Goal: Information Seeking & Learning: Learn about a topic

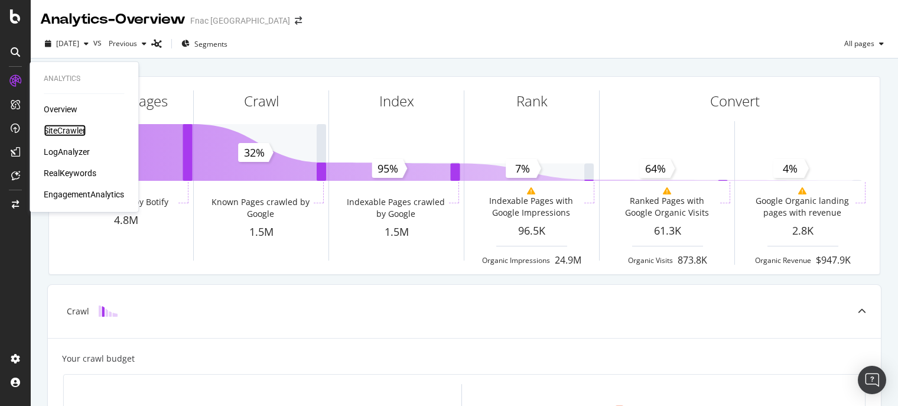
click at [66, 132] on div "SiteCrawler" at bounding box center [65, 131] width 42 height 12
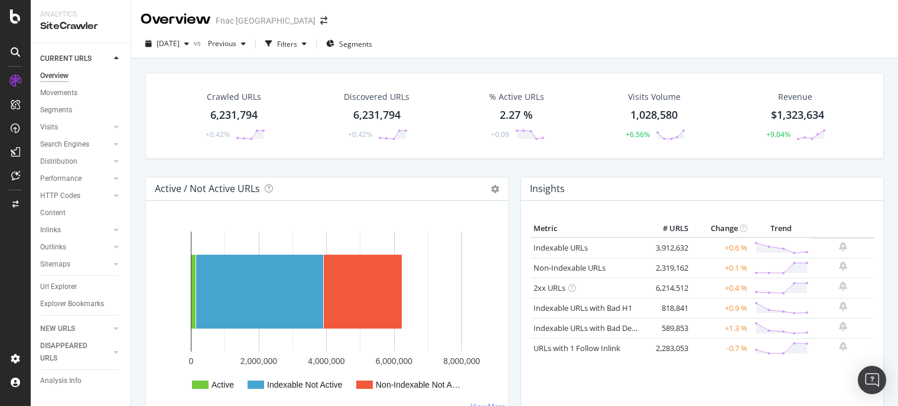
click at [248, 113] on div "6,231,794" at bounding box center [233, 115] width 47 height 15
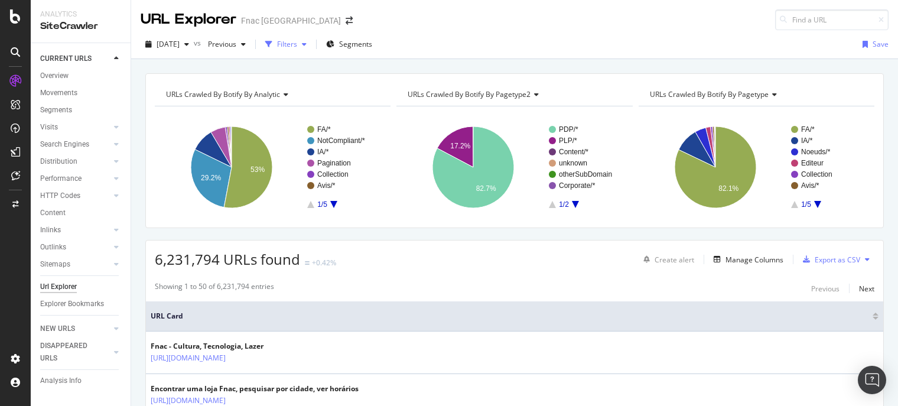
click at [311, 49] on div "Filters" at bounding box center [286, 44] width 51 height 18
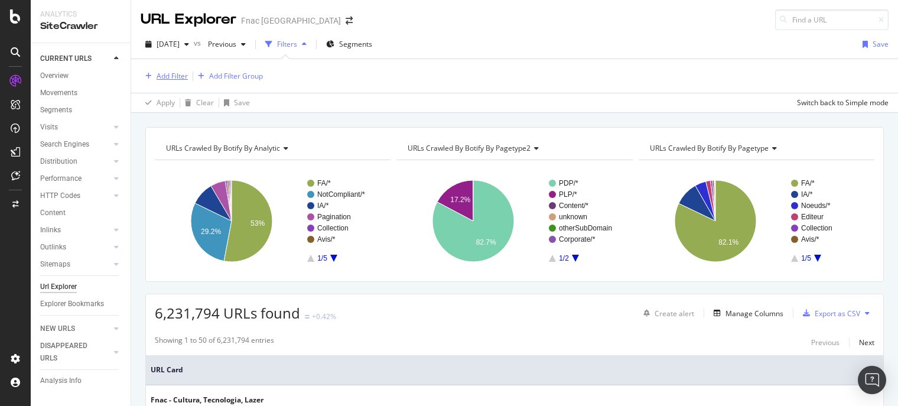
click at [185, 77] on div "Add Filter" at bounding box center [172, 76] width 31 height 10
click at [203, 60] on div "Add Filter Add Filter Group" at bounding box center [515, 76] width 748 height 34
click at [172, 84] on div "Add Filter Add Filter Group" at bounding box center [515, 76] width 748 height 34
click at [167, 73] on div "Add Filter" at bounding box center [172, 76] width 31 height 10
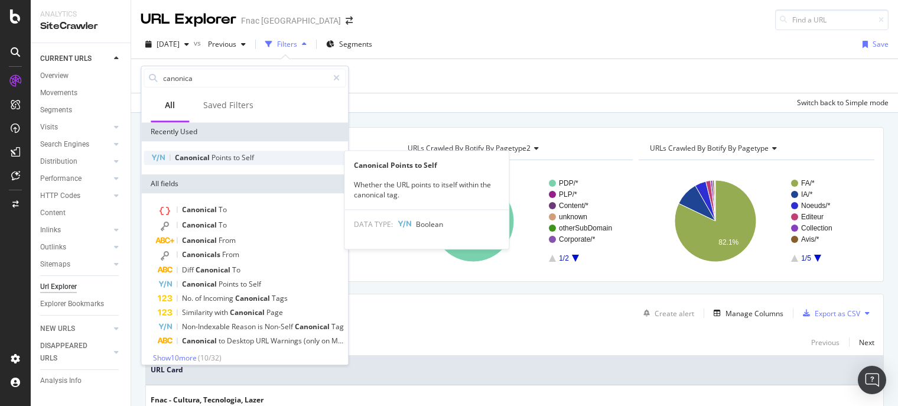
type input "canonica"
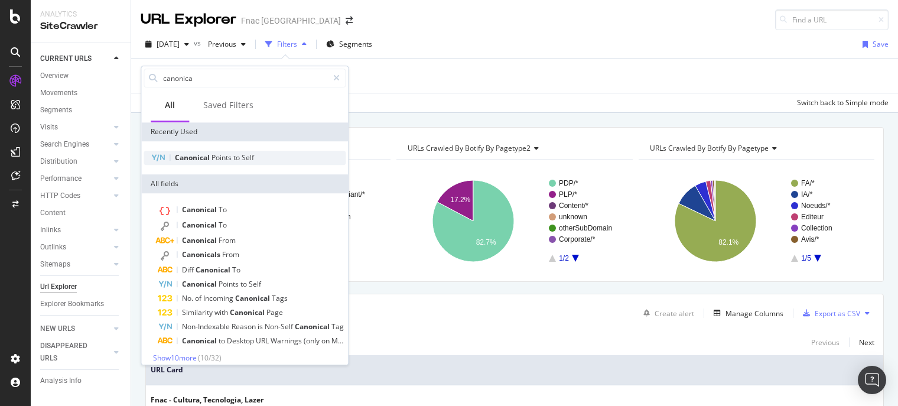
click at [208, 155] on span "Canonical" at bounding box center [193, 157] width 37 height 10
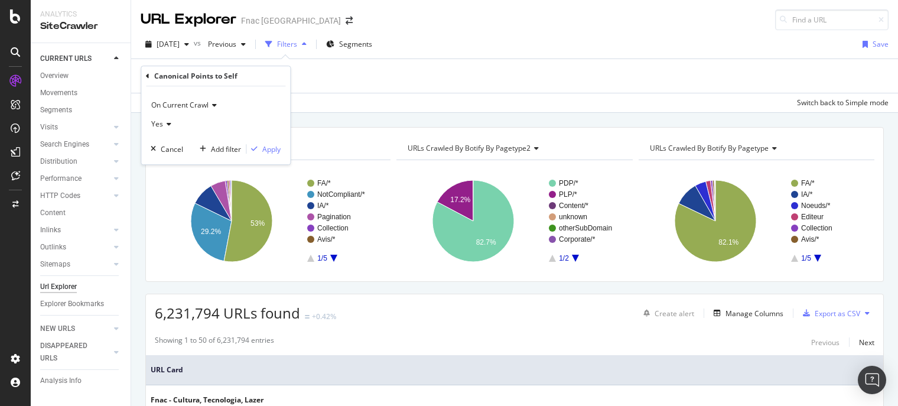
click at [167, 125] on icon at bounding box center [167, 124] width 8 height 7
click at [165, 165] on span "No" at bounding box center [161, 164] width 9 height 10
click at [271, 154] on button "Apply" at bounding box center [263, 149] width 34 height 12
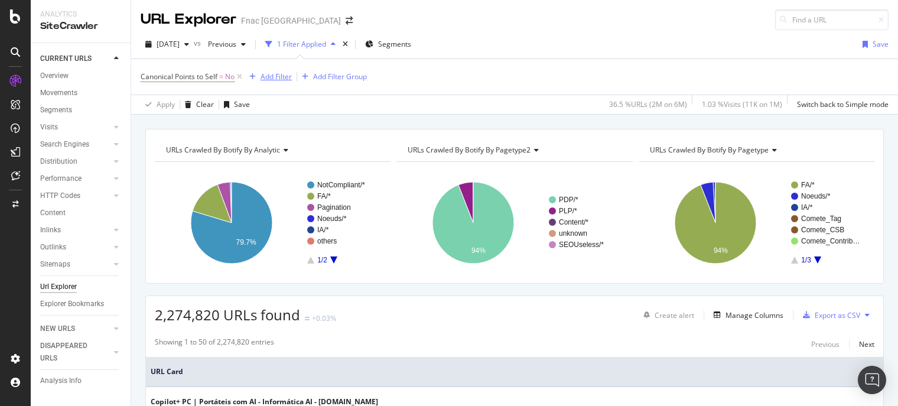
click at [273, 73] on div "Add Filter" at bounding box center [276, 76] width 31 height 10
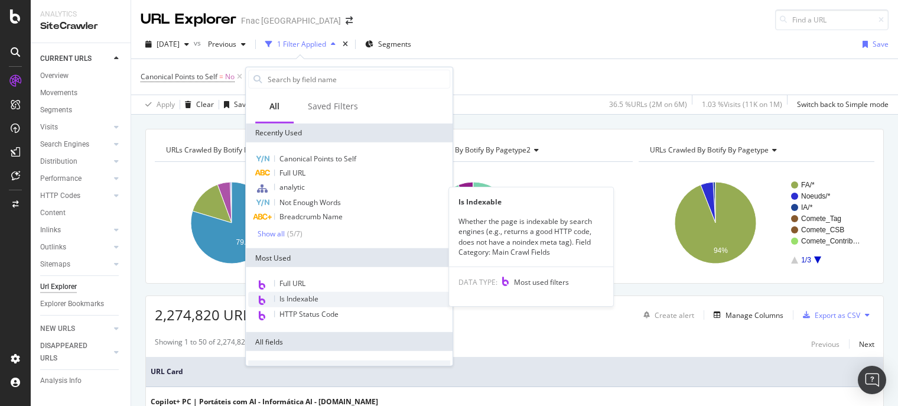
click at [315, 302] on span "Is Indexable" at bounding box center [298, 299] width 39 height 10
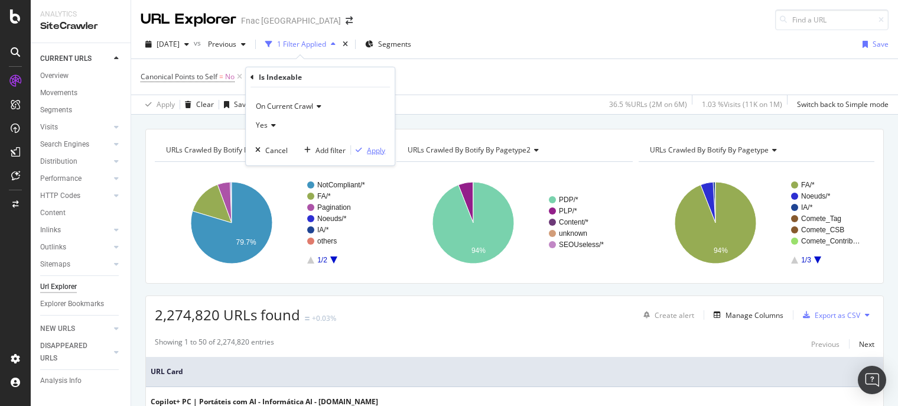
click at [365, 154] on div "Apply" at bounding box center [368, 150] width 34 height 11
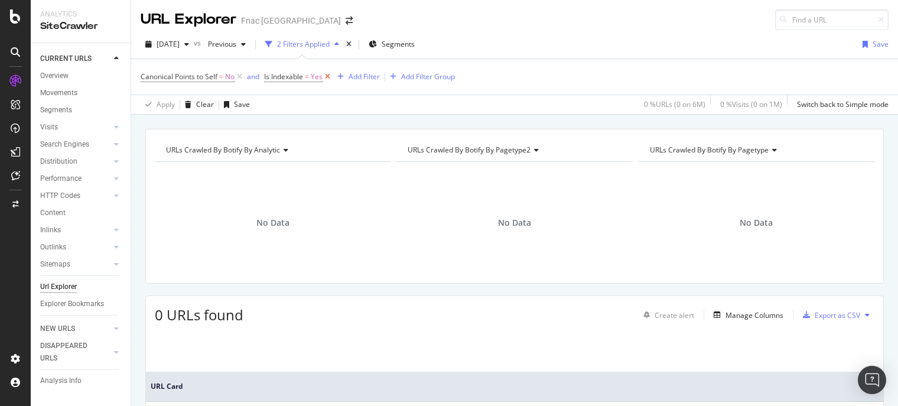
click at [331, 74] on icon at bounding box center [328, 77] width 10 height 12
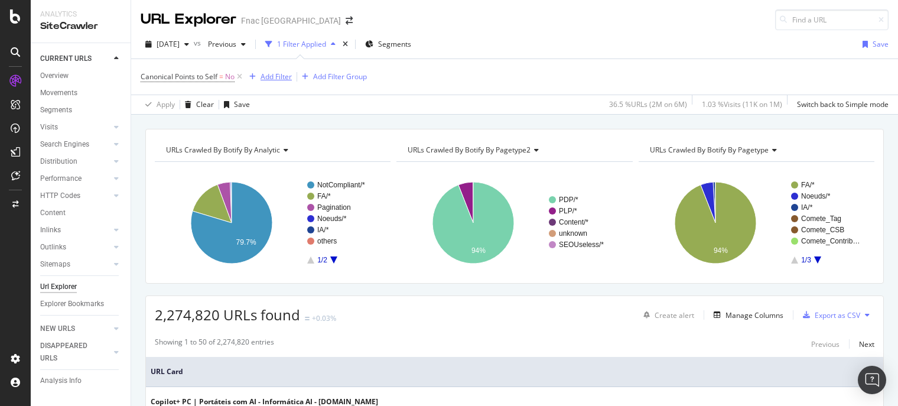
click at [269, 74] on div "Add Filter" at bounding box center [276, 76] width 31 height 10
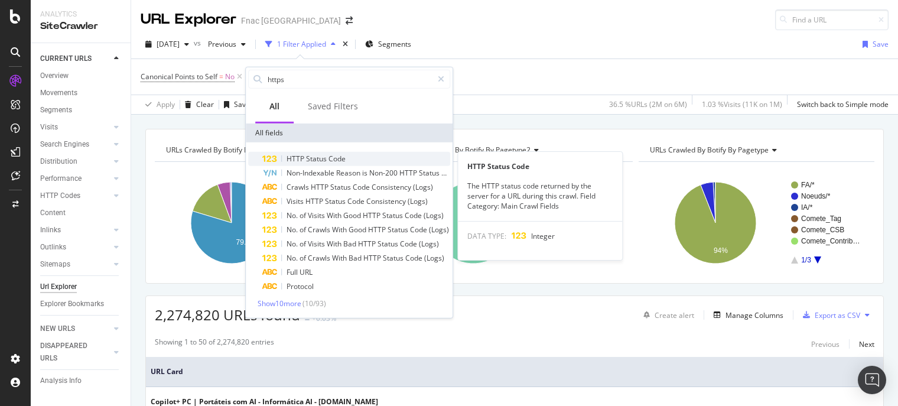
type input "https"
click at [328, 157] on span "Code" at bounding box center [336, 159] width 17 height 10
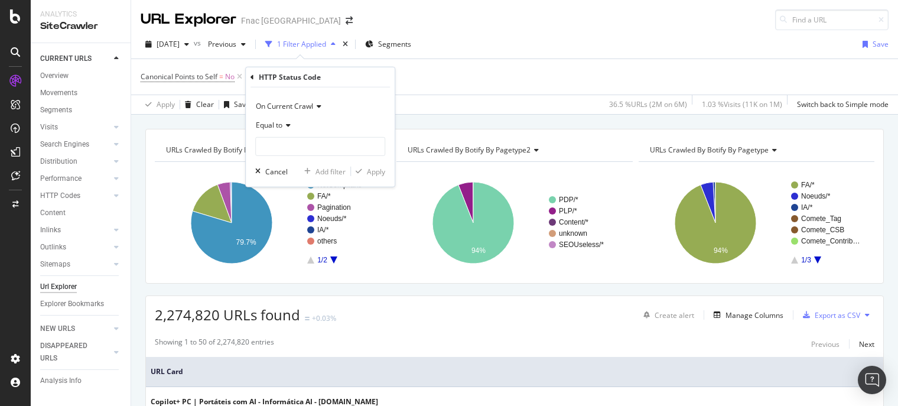
click at [275, 129] on div "Equal to" at bounding box center [320, 125] width 130 height 19
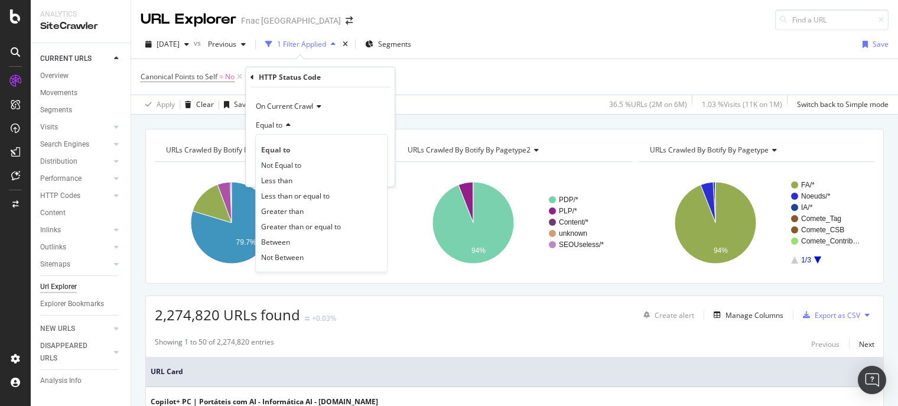
click at [283, 131] on div "Equal to" at bounding box center [320, 125] width 130 height 19
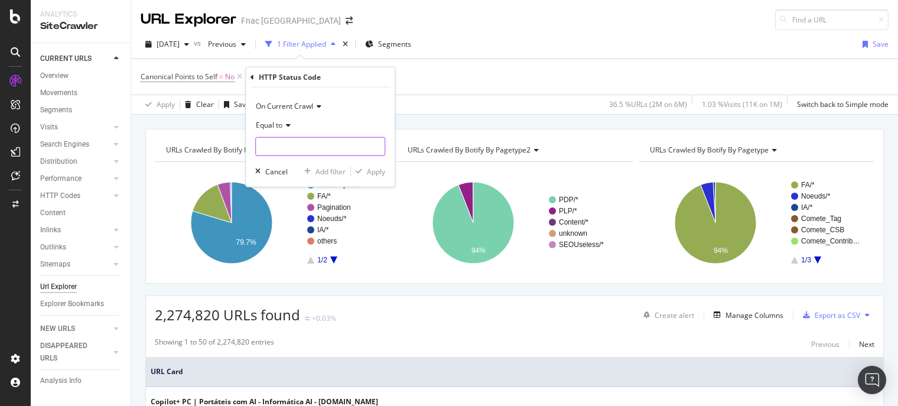
click at [275, 142] on input "number" at bounding box center [320, 146] width 130 height 19
type input "200"
click at [367, 130] on div "Equal to" at bounding box center [320, 125] width 130 height 19
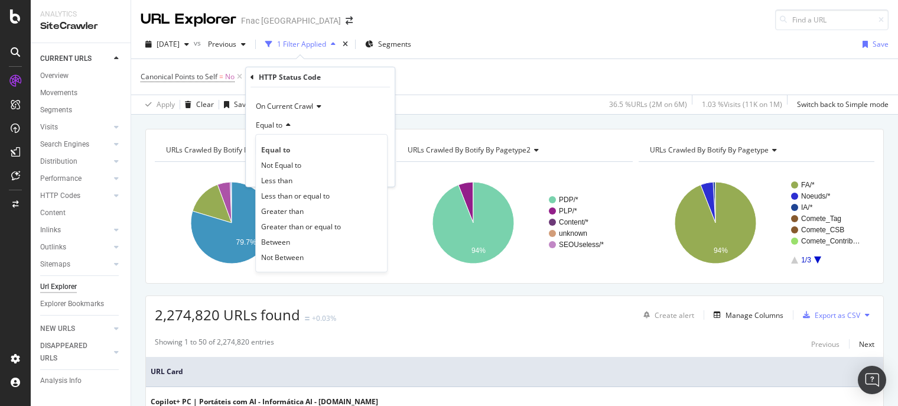
click at [363, 118] on div "Equal to" at bounding box center [320, 125] width 130 height 19
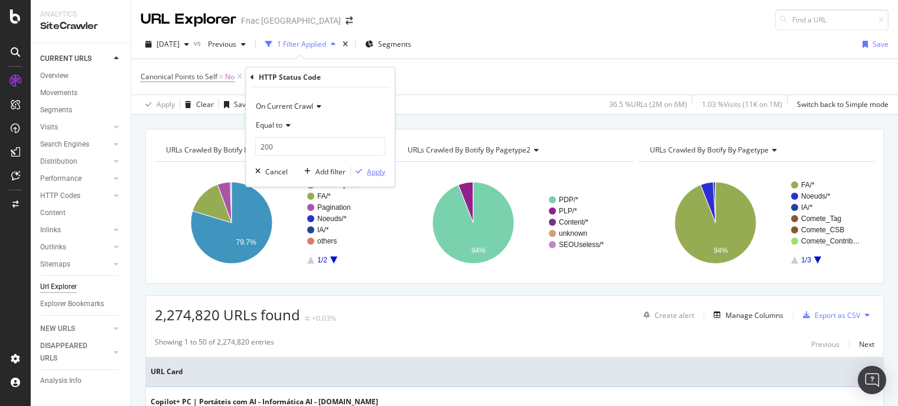
click at [382, 177] on button "Apply" at bounding box center [368, 171] width 34 height 12
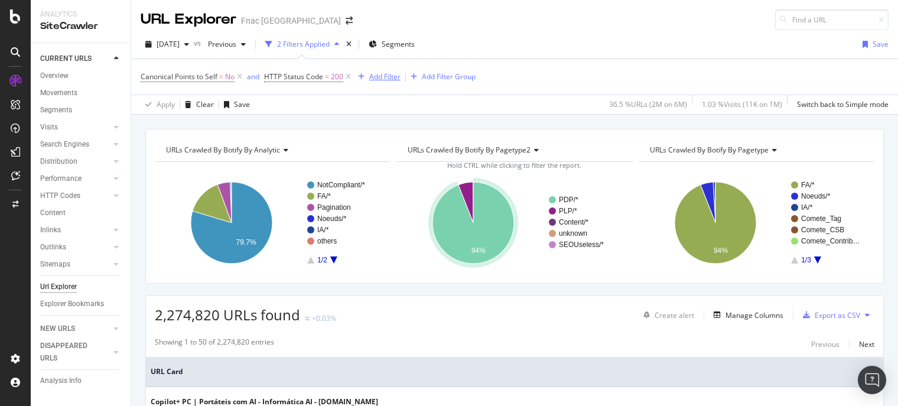
click at [366, 76] on div "button" at bounding box center [361, 76] width 16 height 7
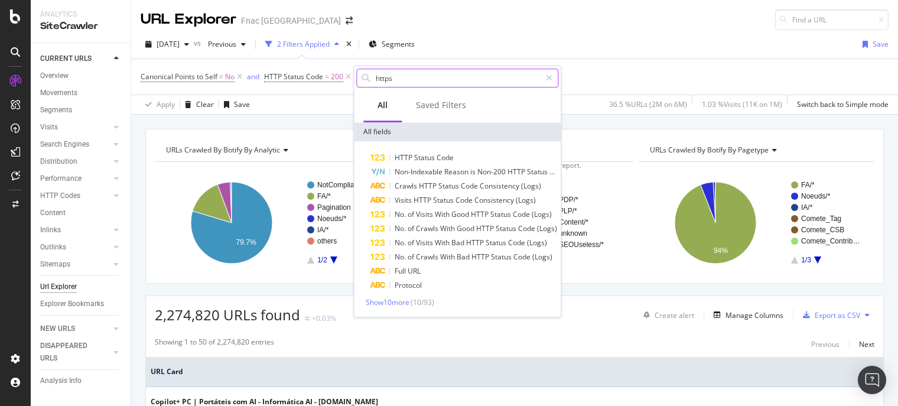
click at [422, 79] on input "https" at bounding box center [458, 78] width 166 height 18
type input "h"
type input "a"
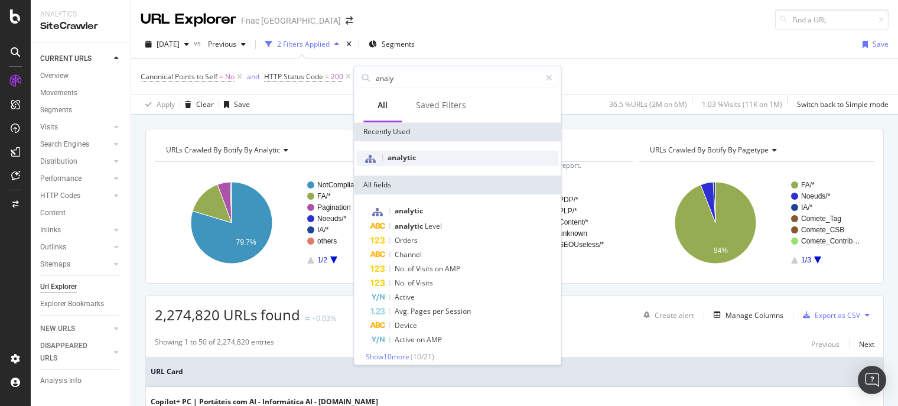
type input "analy"
click at [410, 155] on span "analytic" at bounding box center [402, 157] width 28 height 10
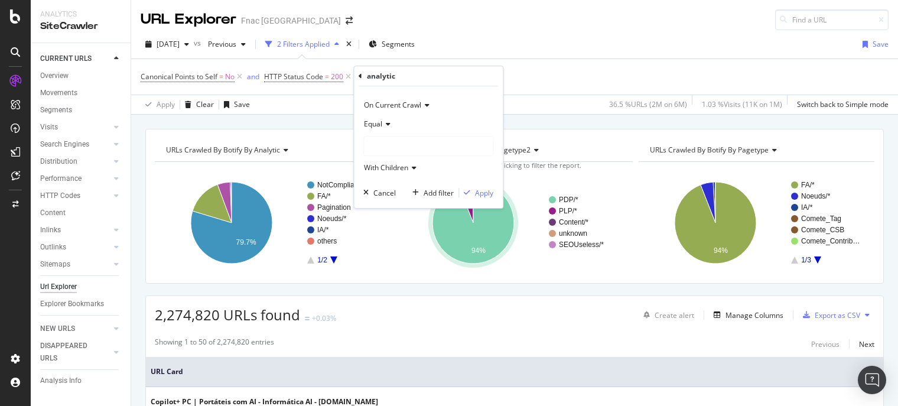
click at [382, 123] on icon at bounding box center [386, 124] width 8 height 7
click at [399, 115] on div "Equal" at bounding box center [428, 124] width 130 height 19
click at [406, 148] on div at bounding box center [428, 145] width 129 height 19
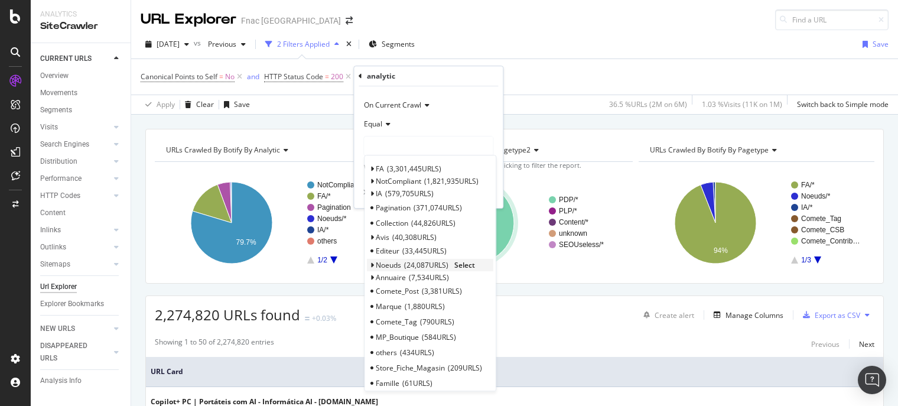
click at [466, 263] on span "Select" at bounding box center [464, 265] width 21 height 10
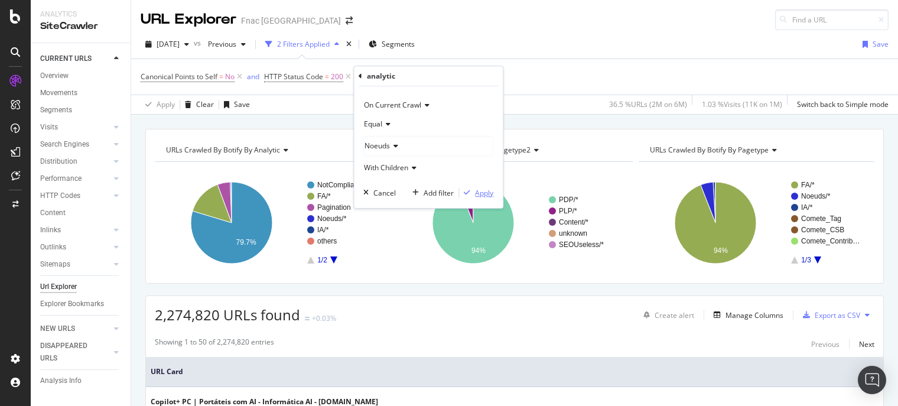
click at [482, 194] on div "Apply" at bounding box center [484, 193] width 18 height 10
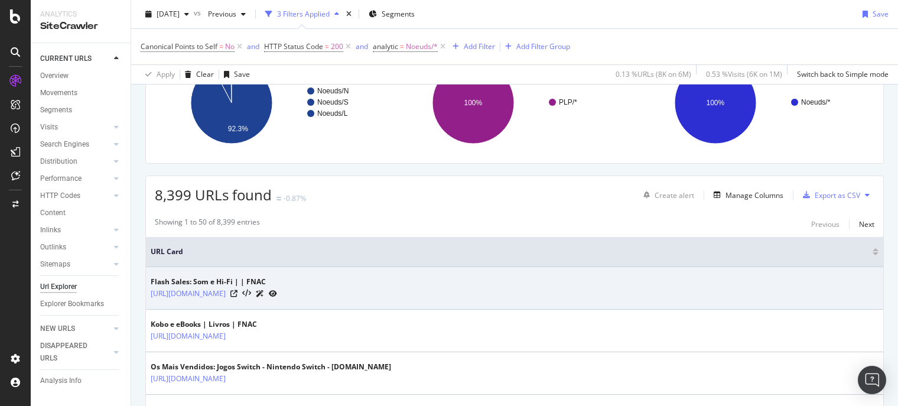
scroll to position [118, 0]
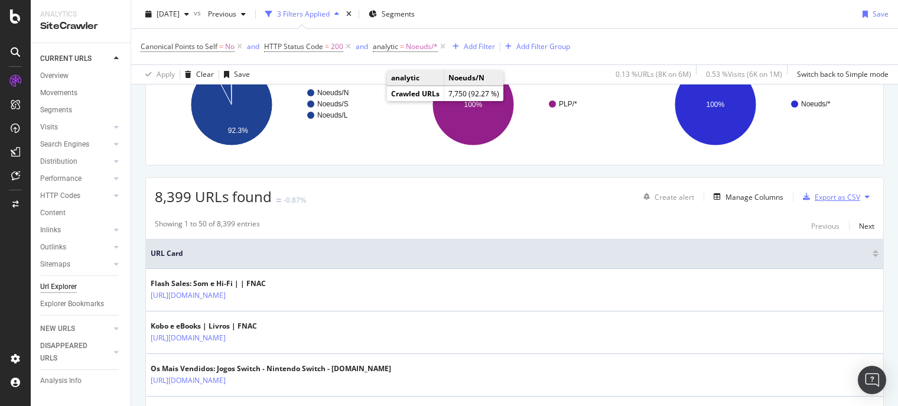
click at [803, 197] on icon "button" at bounding box center [806, 196] width 7 height 7
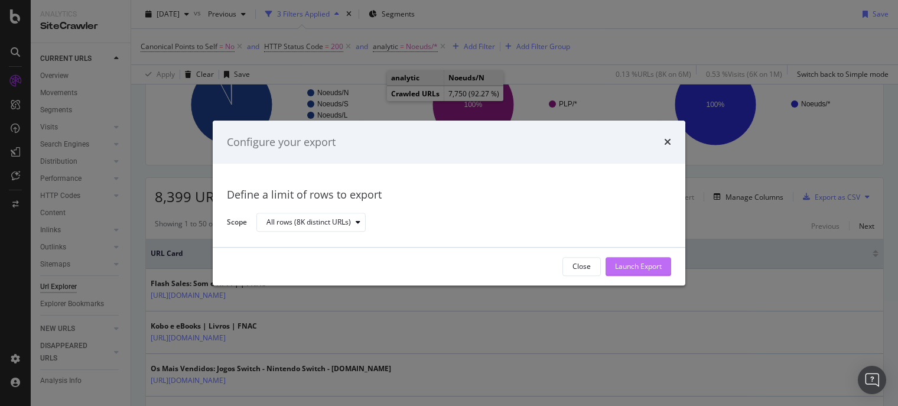
click at [617, 266] on div "Launch Export" at bounding box center [638, 267] width 47 height 10
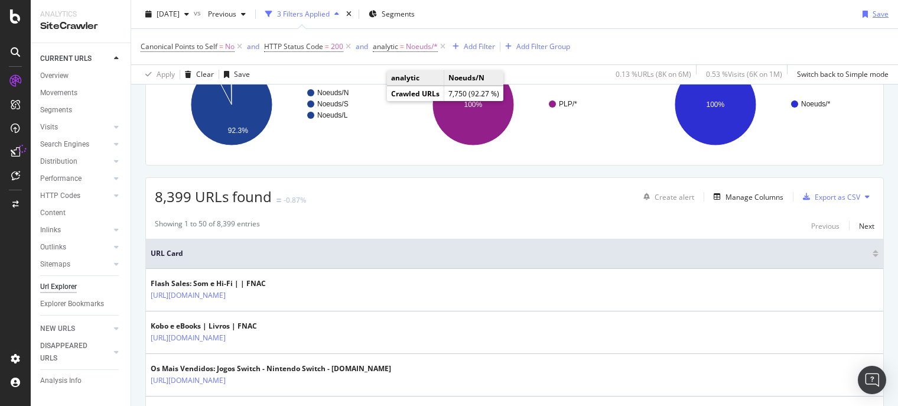
click at [865, 20] on div "Save" at bounding box center [873, 14] width 31 height 18
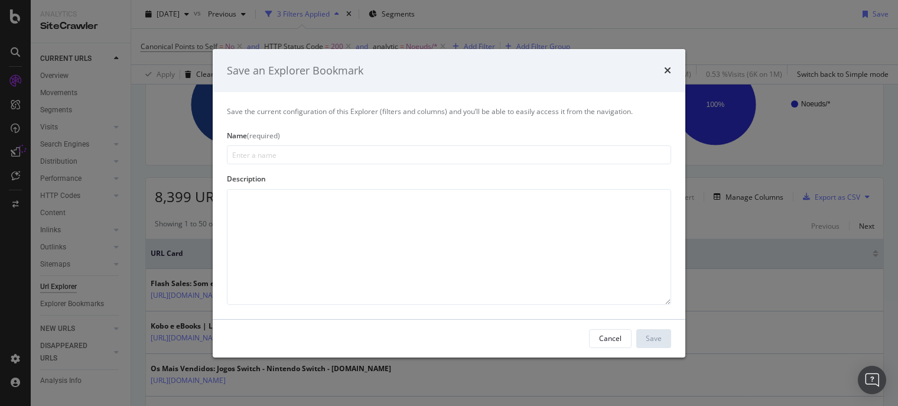
click at [337, 156] on input "modal" at bounding box center [449, 154] width 444 height 19
type input "C"
type input "Non Canonical Urls"
click at [652, 337] on div "Save" at bounding box center [654, 338] width 16 height 10
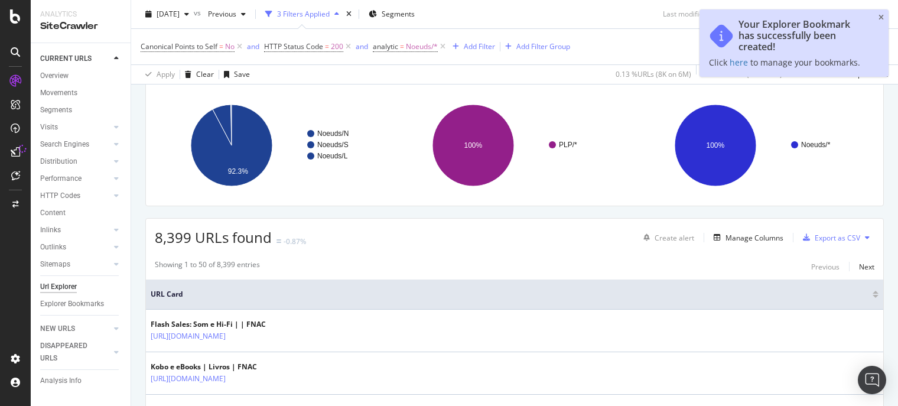
scroll to position [159, 0]
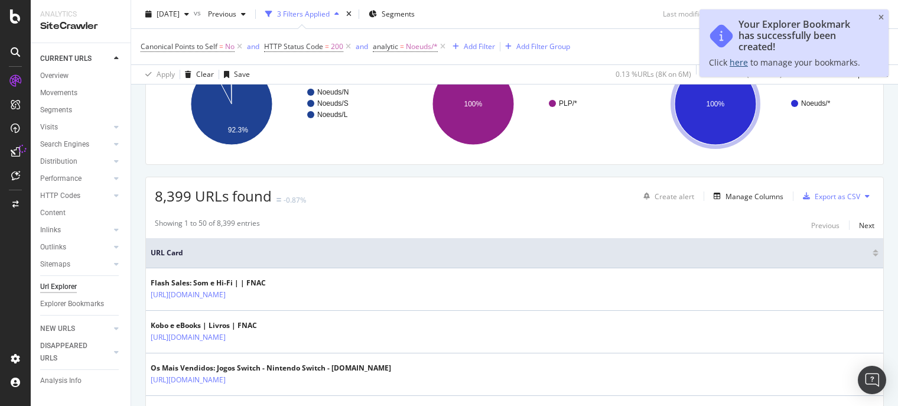
click at [745, 61] on link "here" at bounding box center [739, 62] width 18 height 11
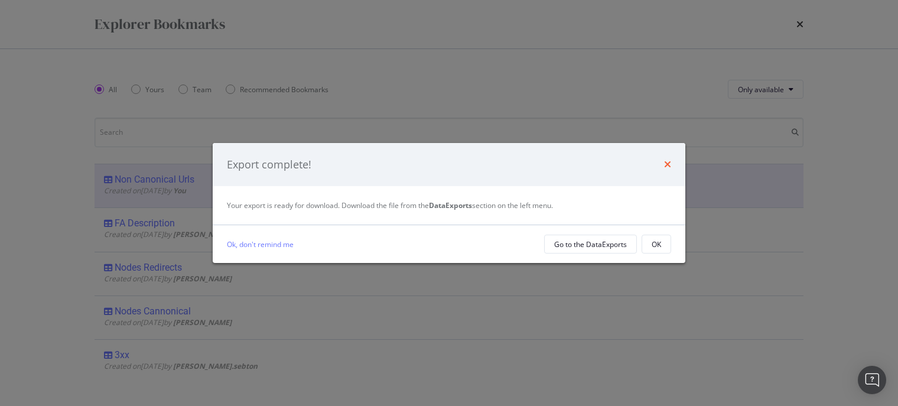
click at [669, 164] on icon "times" at bounding box center [667, 163] width 7 height 9
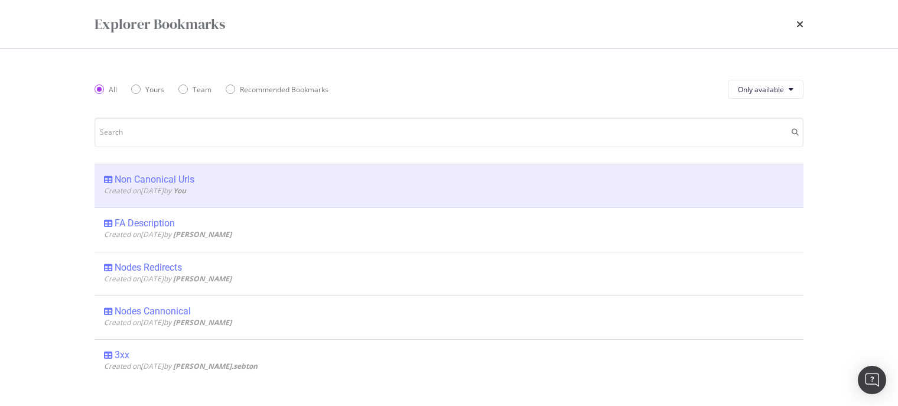
click at [806, 25] on div "Explorer Bookmarks" at bounding box center [449, 24] width 756 height 48
click at [799, 19] on icon "times" at bounding box center [799, 23] width 7 height 9
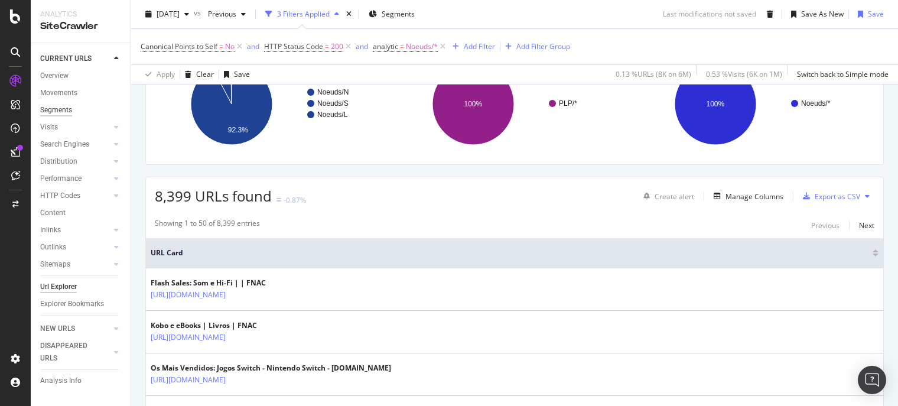
click at [51, 113] on div "Segments" at bounding box center [56, 110] width 32 height 12
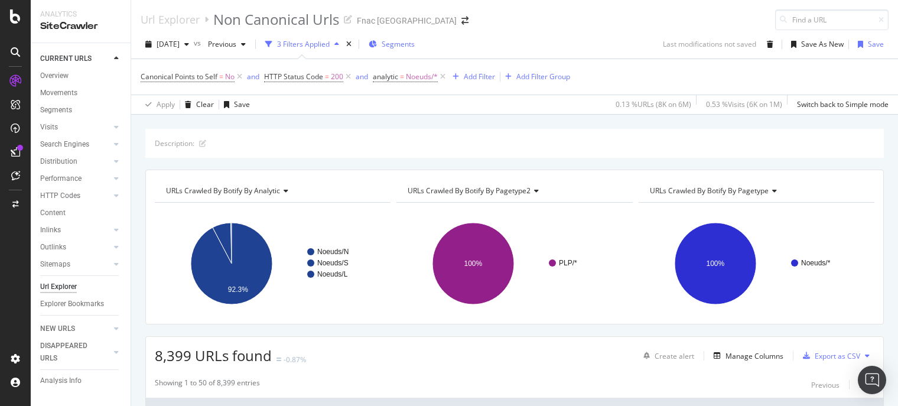
click at [411, 40] on span "Segments" at bounding box center [398, 44] width 33 height 10
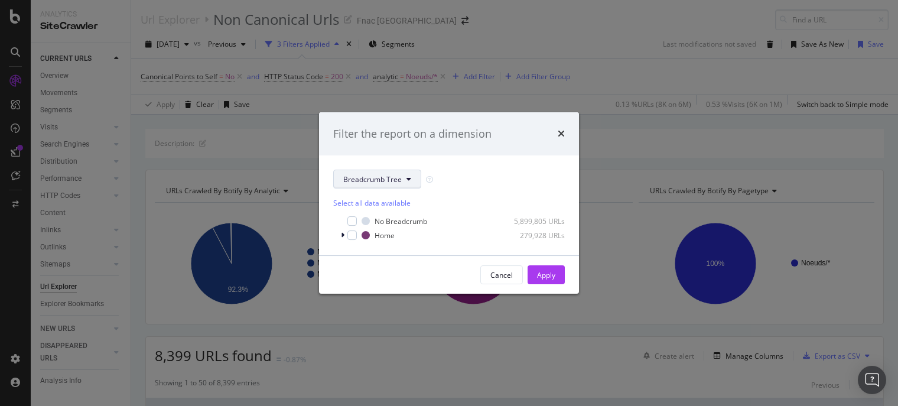
click at [414, 179] on button "Breadcrumb Tree" at bounding box center [377, 179] width 88 height 19
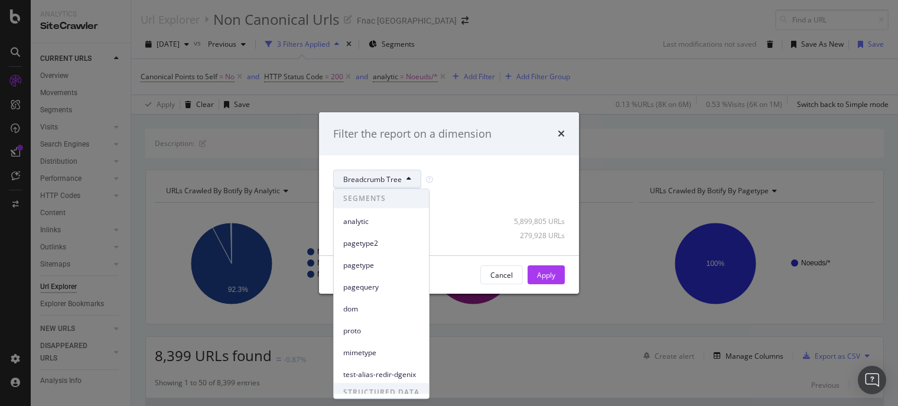
click at [414, 179] on button "Breadcrumb Tree" at bounding box center [377, 179] width 88 height 19
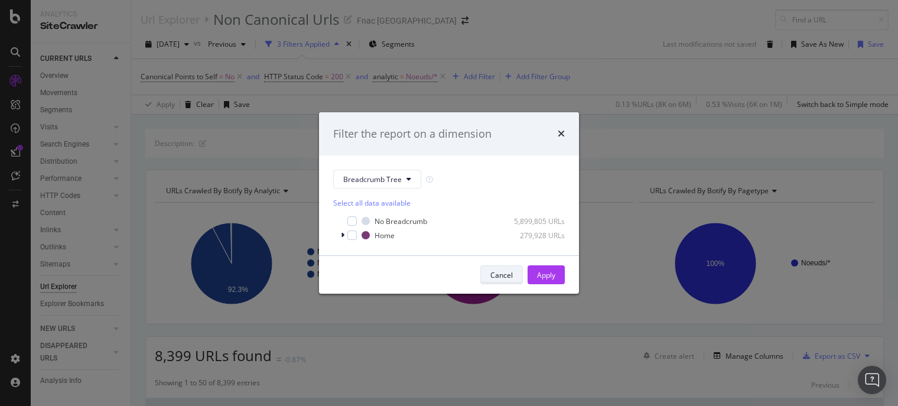
click at [506, 274] on div "Cancel" at bounding box center [501, 275] width 22 height 10
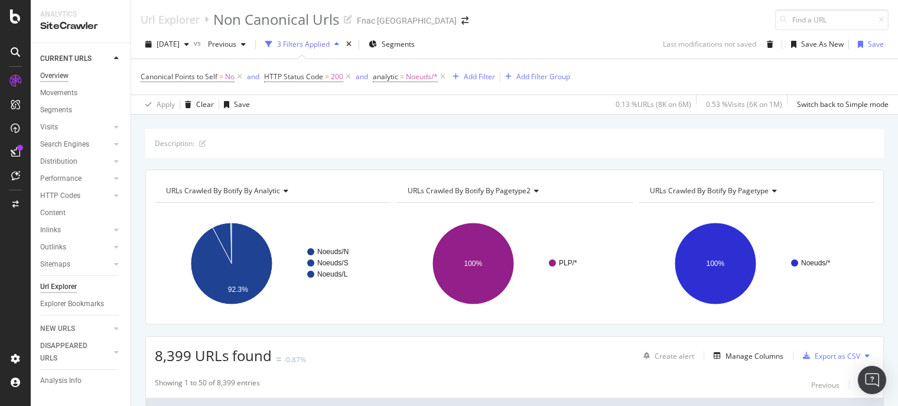
click at [44, 79] on div "Overview" at bounding box center [54, 76] width 28 height 12
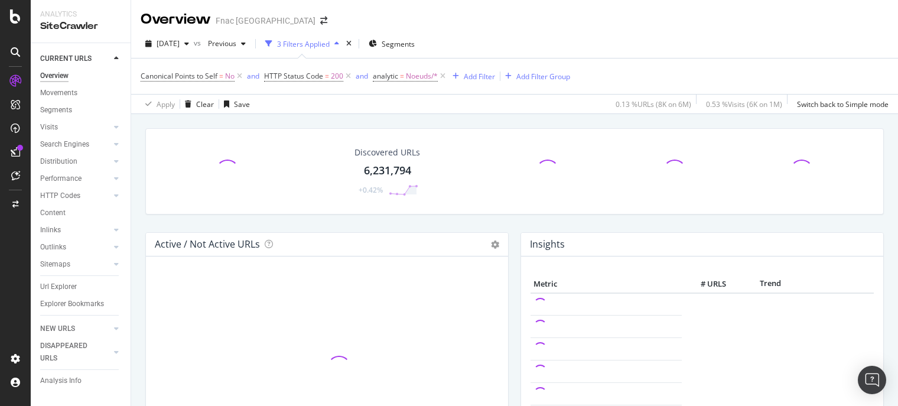
click at [21, 148] on div at bounding box center [20, 148] width 6 height 6
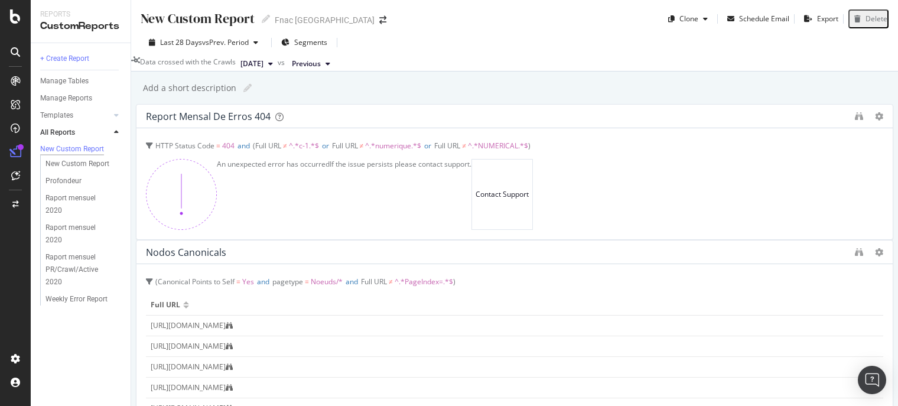
click at [16, 92] on div at bounding box center [15, 83] width 28 height 24
click at [12, 80] on icon at bounding box center [15, 80] width 9 height 9
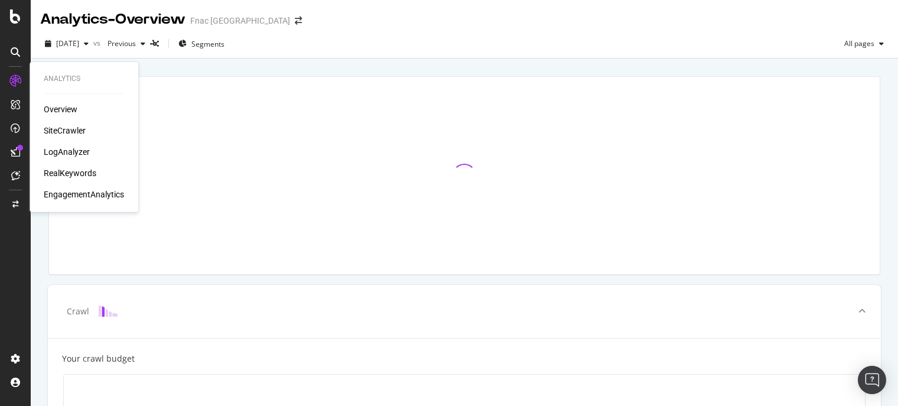
click at [46, 118] on div "Overview SiteCrawler LogAnalyzer RealKeywords EngagementAnalytics" at bounding box center [84, 151] width 80 height 97
click at [57, 131] on div "SiteCrawler" at bounding box center [65, 131] width 42 height 12
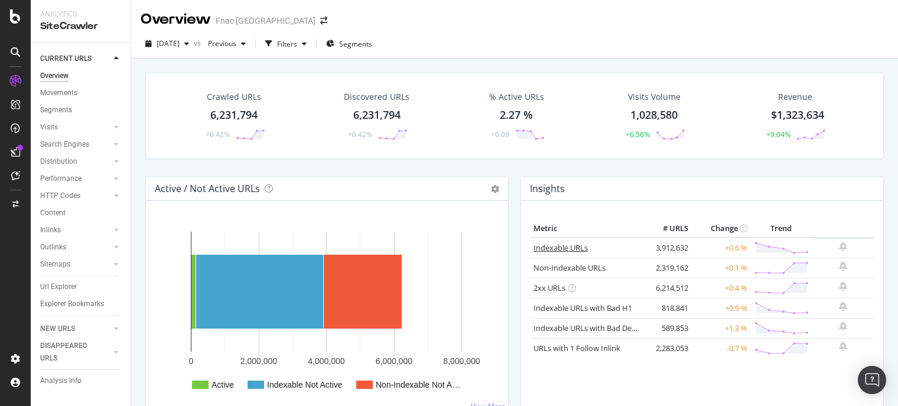
click at [560, 249] on link "Indexable URLs" at bounding box center [560, 247] width 54 height 11
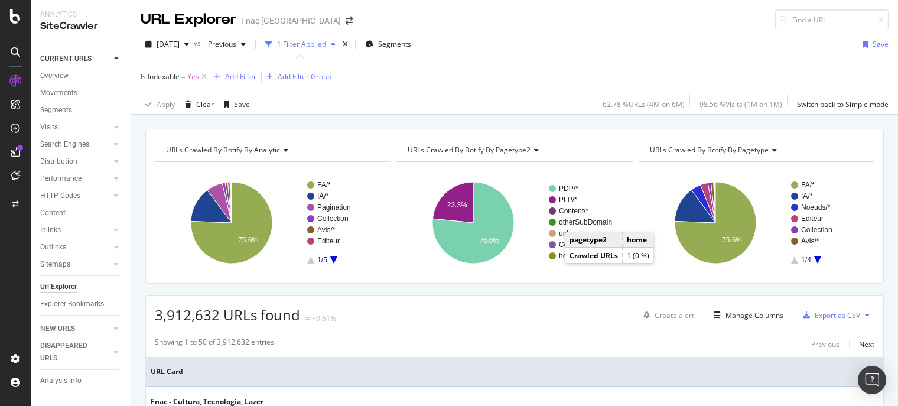
drag, startPoint x: 693, startPoint y: 196, endPoint x: 678, endPoint y: 176, distance: 24.9
drag, startPoint x: 613, startPoint y: 151, endPoint x: 603, endPoint y: 152, distance: 10.1
click at [603, 152] on div "URLs Crawled By Botify By pagetype2" at bounding box center [513, 150] width 216 height 19
click at [516, 102] on div "Apply Clear Save 62.78 % URLs ( 4M on 6M ) 98.56 % Visits ( 1M on 1M ) Switch b…" at bounding box center [514, 104] width 767 height 19
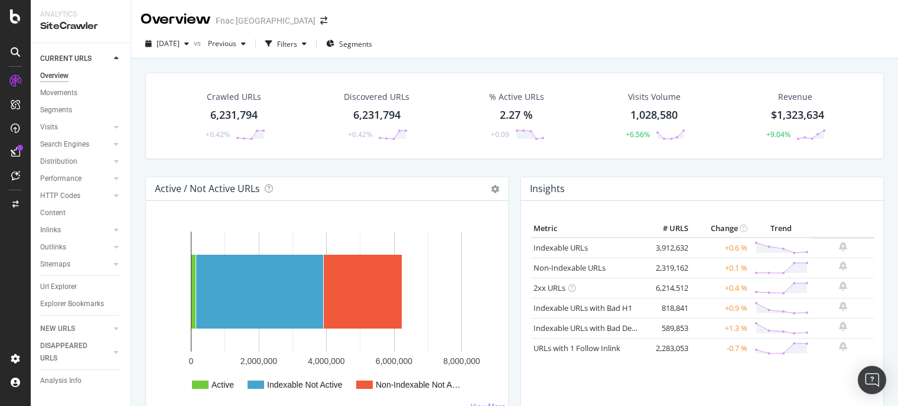
click at [240, 115] on div "6,231,794" at bounding box center [233, 115] width 47 height 15
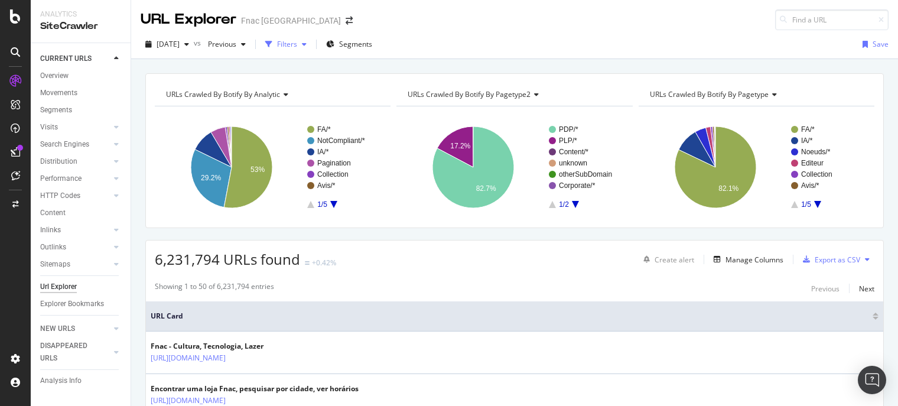
click at [311, 38] on div "Filters" at bounding box center [286, 44] width 51 height 18
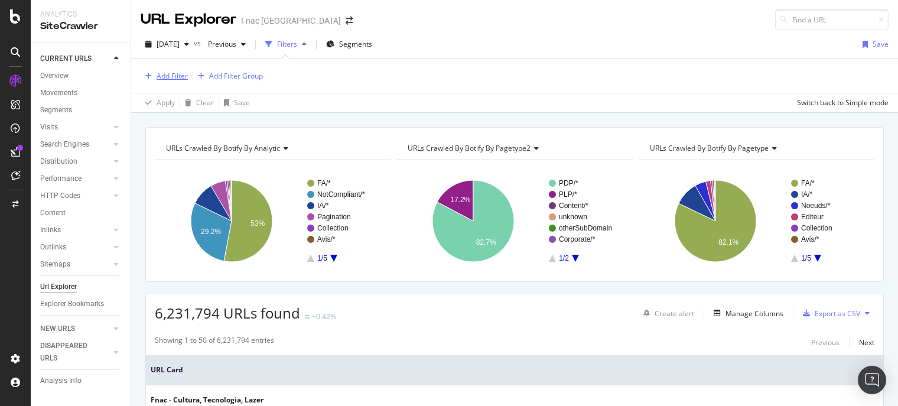
click at [175, 80] on div "Add Filter" at bounding box center [164, 76] width 47 height 13
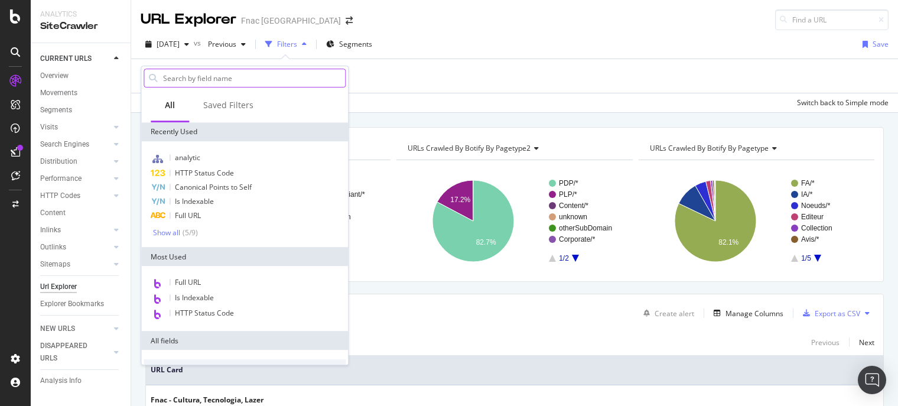
click at [209, 77] on input "text" at bounding box center [253, 78] width 183 height 18
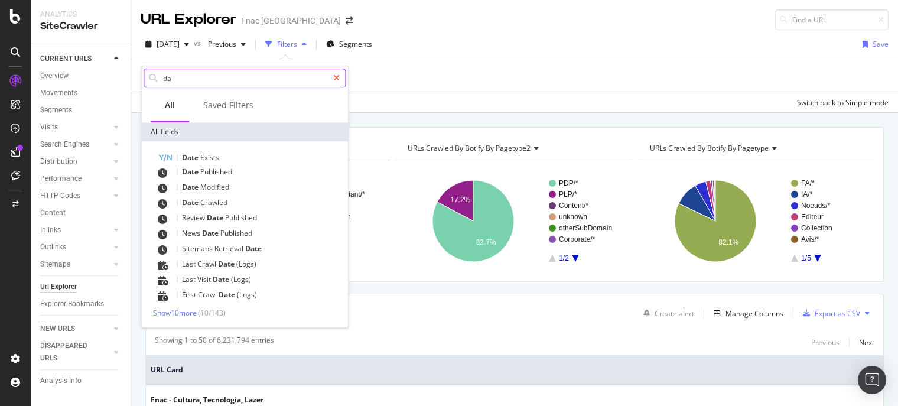
type input "da"
click at [340, 77] on div at bounding box center [336, 78] width 17 height 19
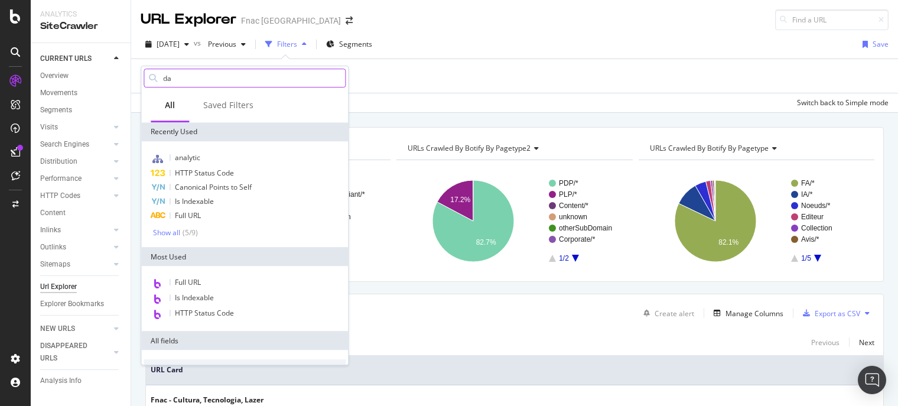
click at [279, 77] on input "da" at bounding box center [253, 78] width 183 height 18
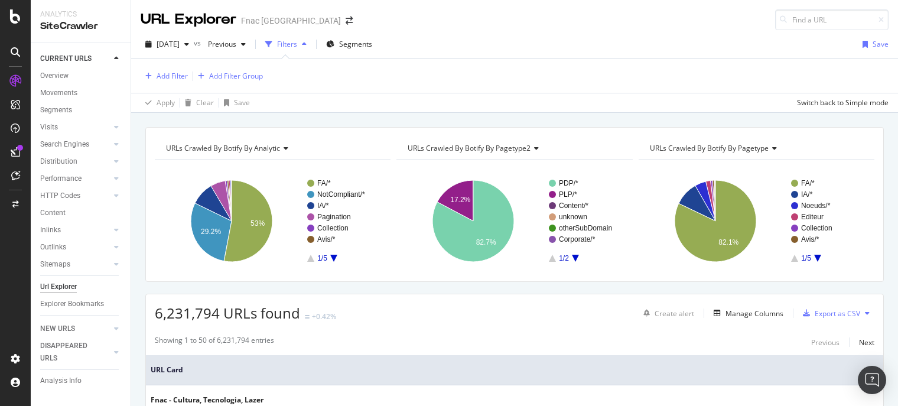
click at [439, 109] on div "Apply Clear Save Switch back to Simple mode" at bounding box center [514, 102] width 767 height 19
click at [176, 71] on div "Add Filter" at bounding box center [172, 76] width 31 height 10
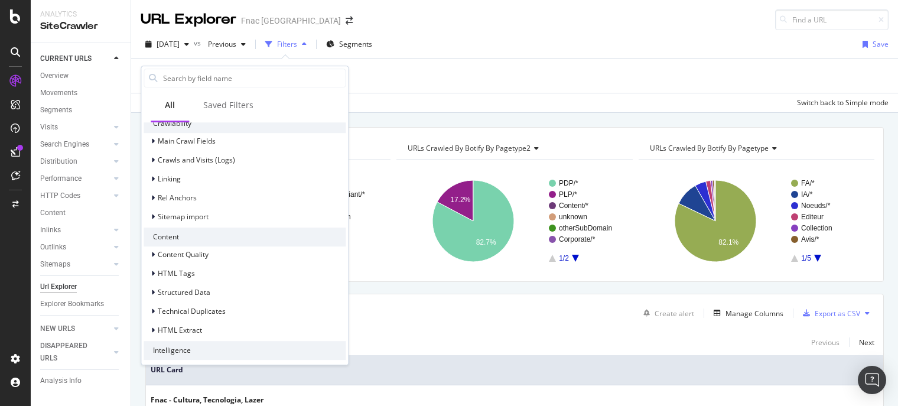
scroll to position [424, 0]
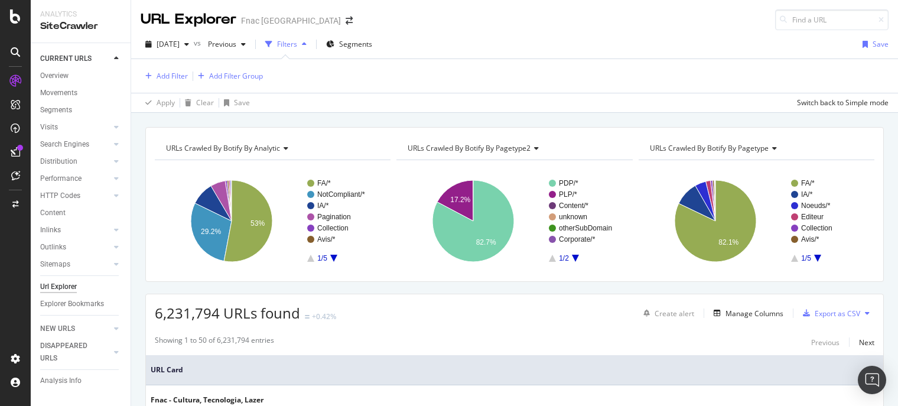
click at [468, 77] on div "Add Filter Add Filter Group" at bounding box center [515, 76] width 748 height 34
click at [142, 125] on div "URLs Crawled By Botify By analytic Chart (by Value) Table Expand Export as CSV …" at bounding box center [514, 127] width 767 height 28
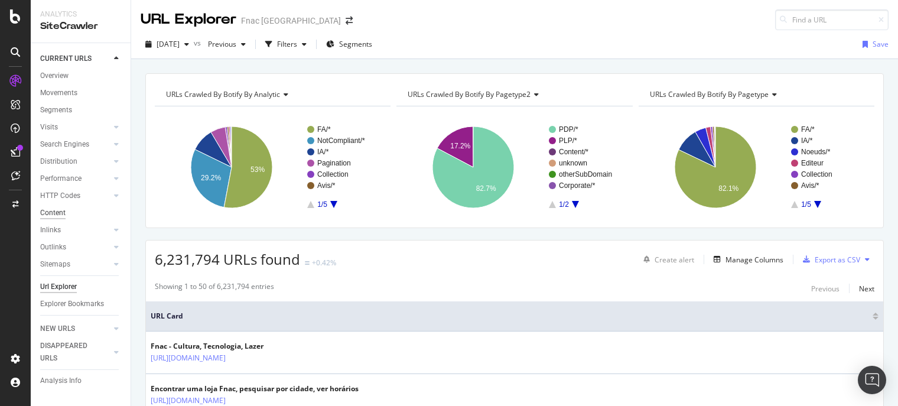
click at [61, 207] on div "Content" at bounding box center [52, 213] width 25 height 12
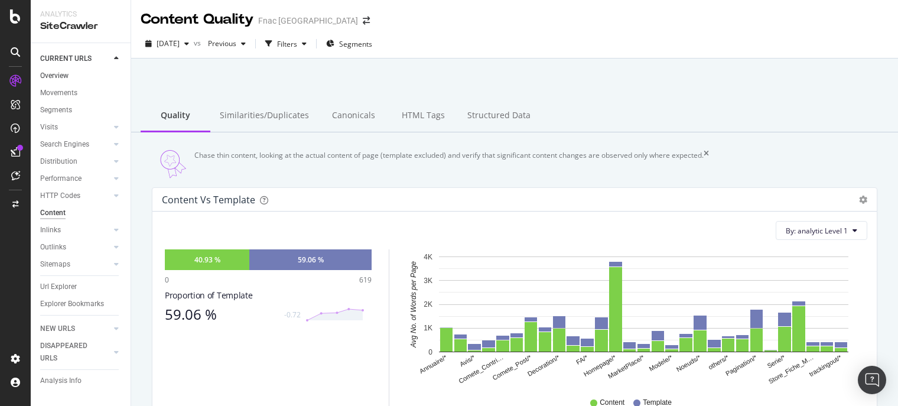
click at [74, 71] on link "Overview" at bounding box center [81, 76] width 82 height 12
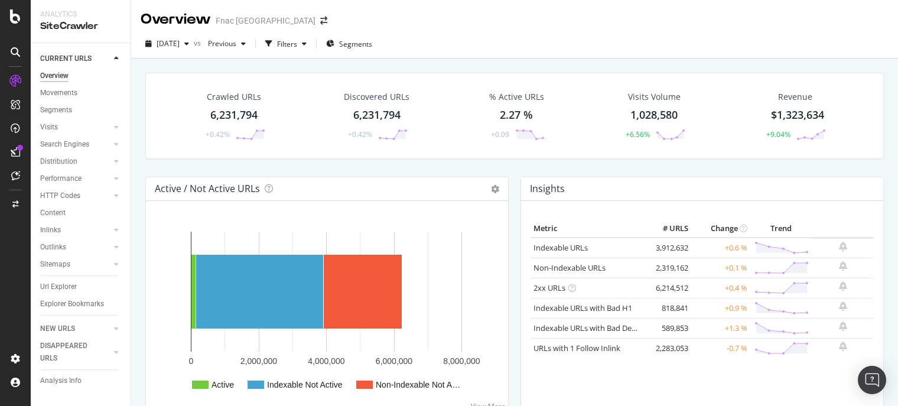
click at [441, 44] on div "[DATE] vs Previous Filters Segments" at bounding box center [514, 46] width 767 height 24
click at [70, 288] on div "Url Explorer" at bounding box center [58, 287] width 37 height 12
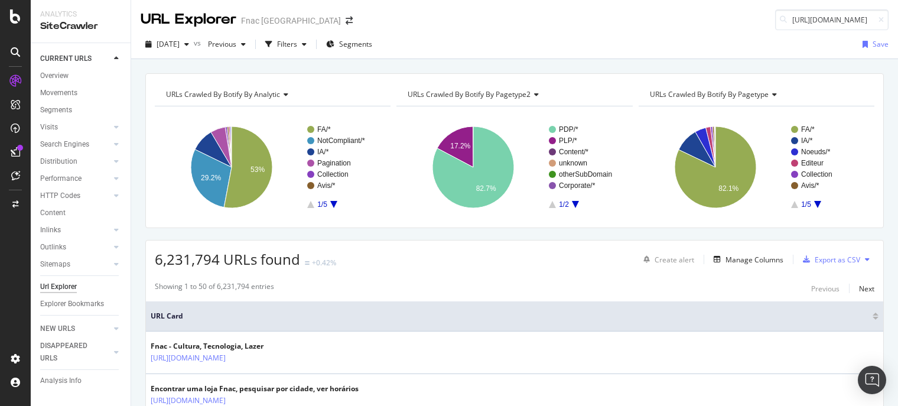
scroll to position [0, 299]
type input "[URL][DOMAIN_NAME]"
click at [874, 18] on input "[URL][DOMAIN_NAME]" at bounding box center [831, 19] width 113 height 21
click at [581, 32] on div "[DATE] vs Previous Filters Segments Save" at bounding box center [514, 44] width 767 height 29
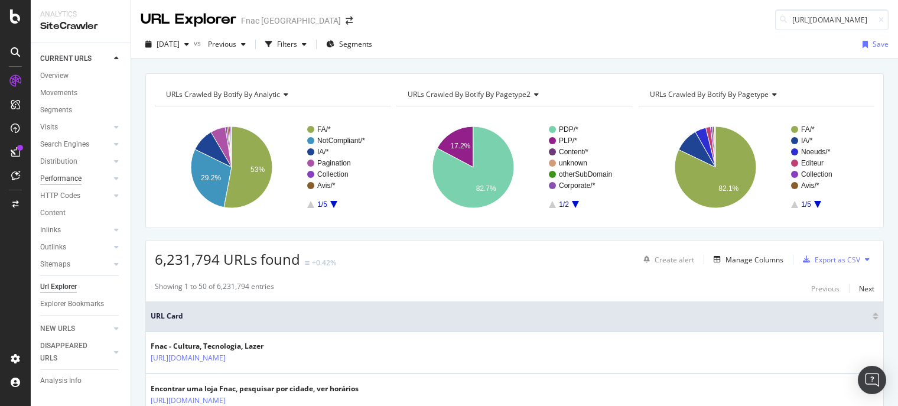
click at [59, 179] on div "Performance" at bounding box center [60, 178] width 41 height 12
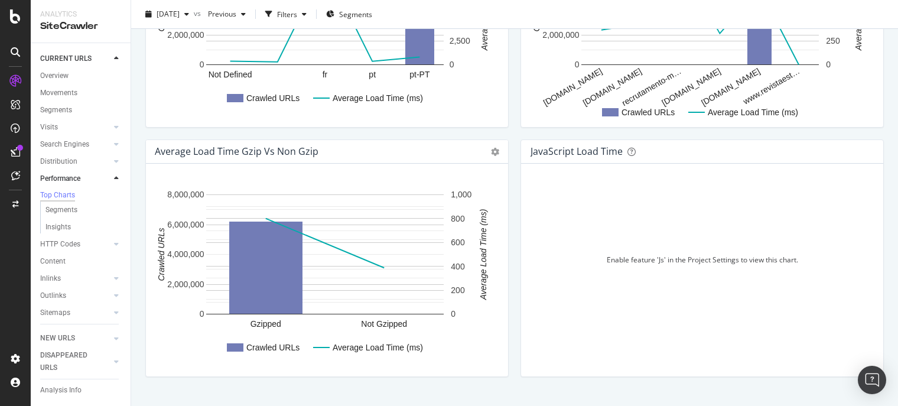
scroll to position [791, 0]
click at [282, 334] on rect "A chart." at bounding box center [324, 274] width 339 height 184
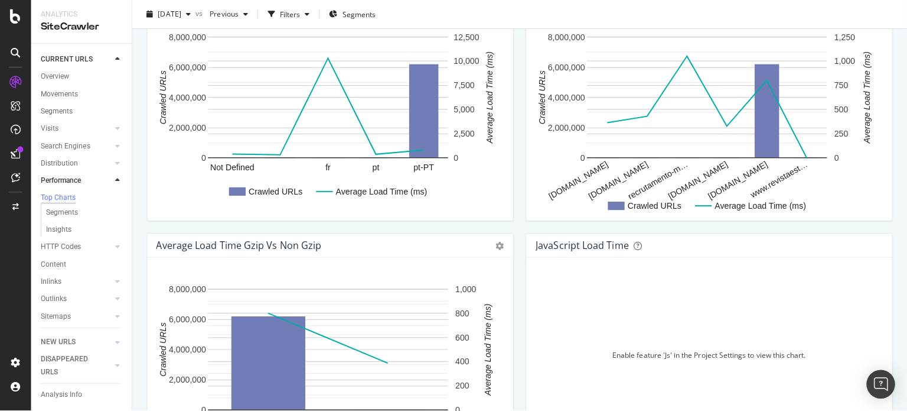
scroll to position [706, 0]
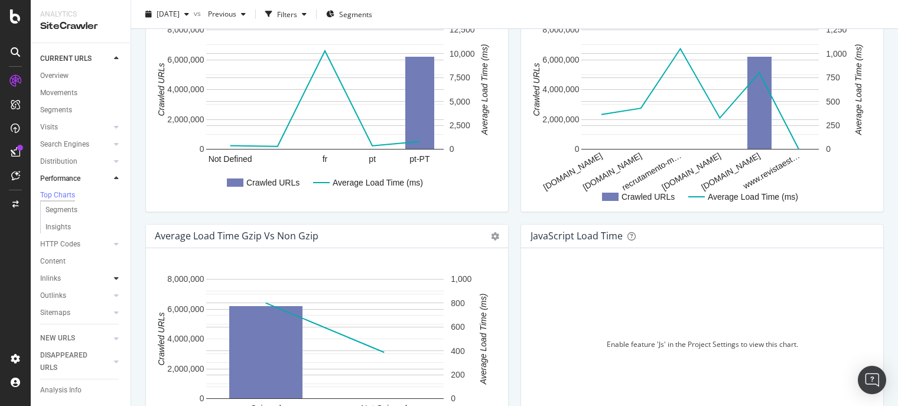
click at [110, 280] on div at bounding box center [116, 278] width 12 height 12
click at [833, 242] on div "JavaScript Load Time" at bounding box center [702, 236] width 362 height 24
